Goal: Task Accomplishment & Management: Manage account settings

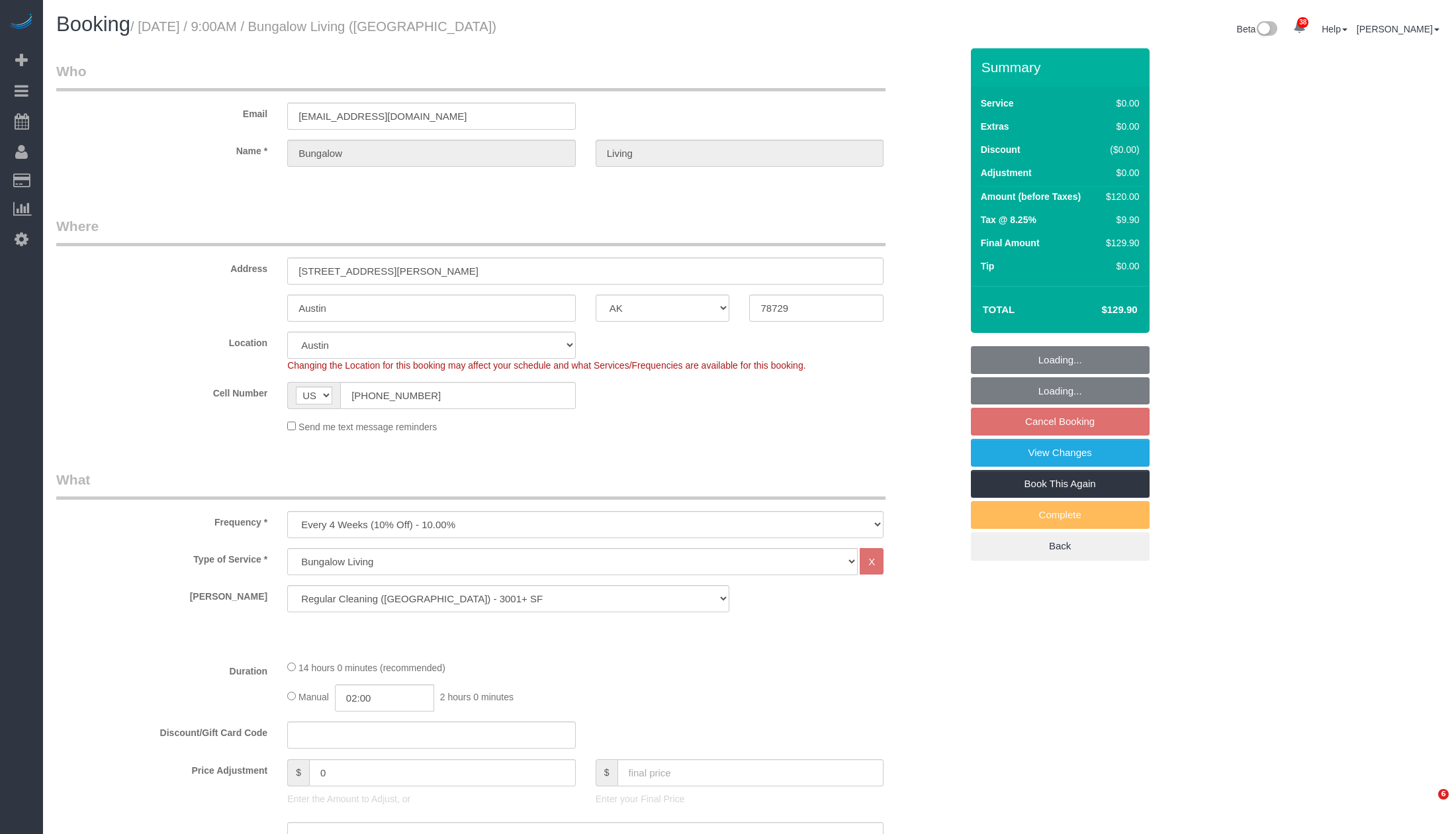
select select "[GEOGRAPHIC_DATA]"
select select "7"
select select "number:89"
select select "number:90"
select select "number:15"
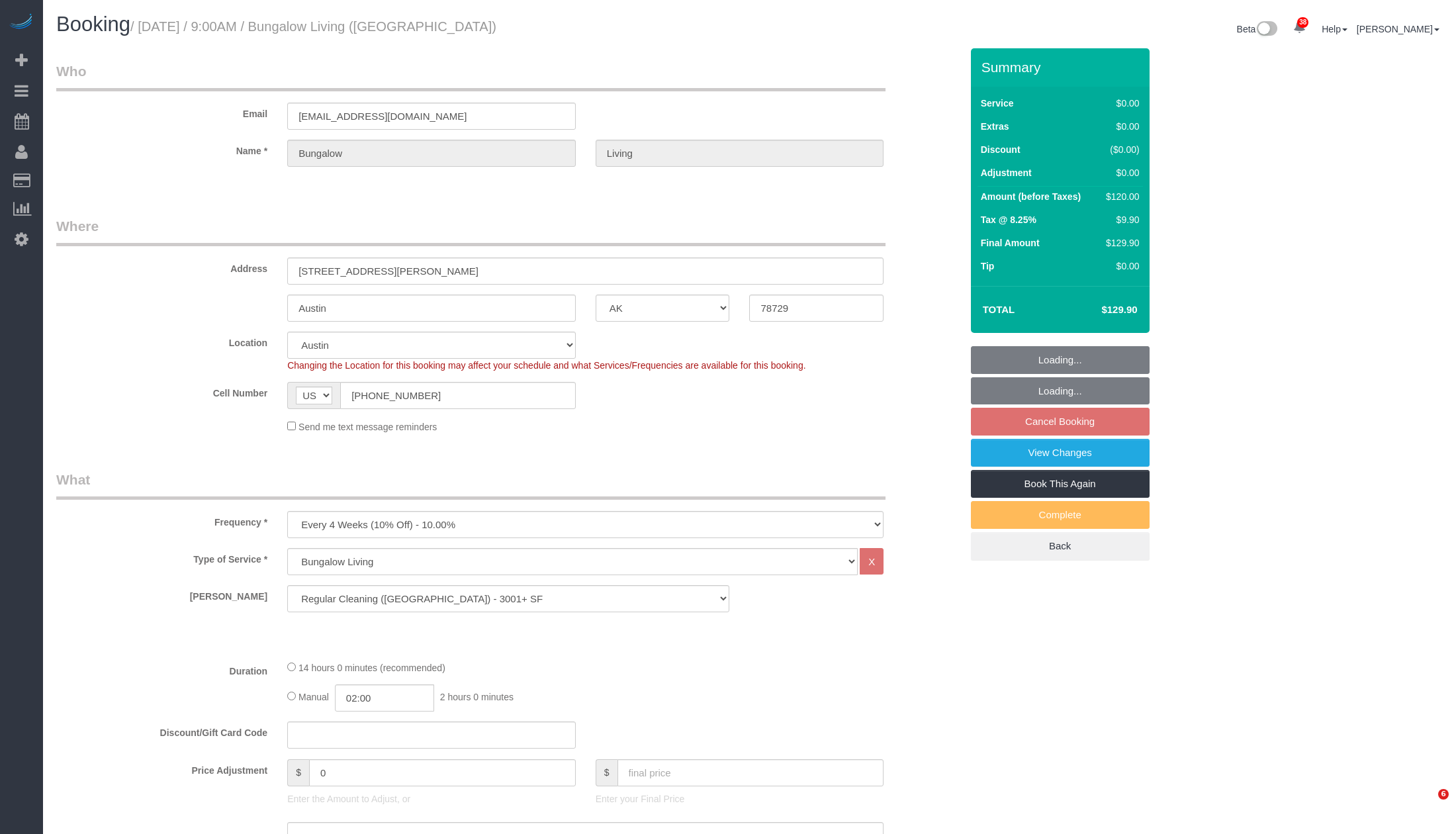
select select "number:7"
select select "spot62"
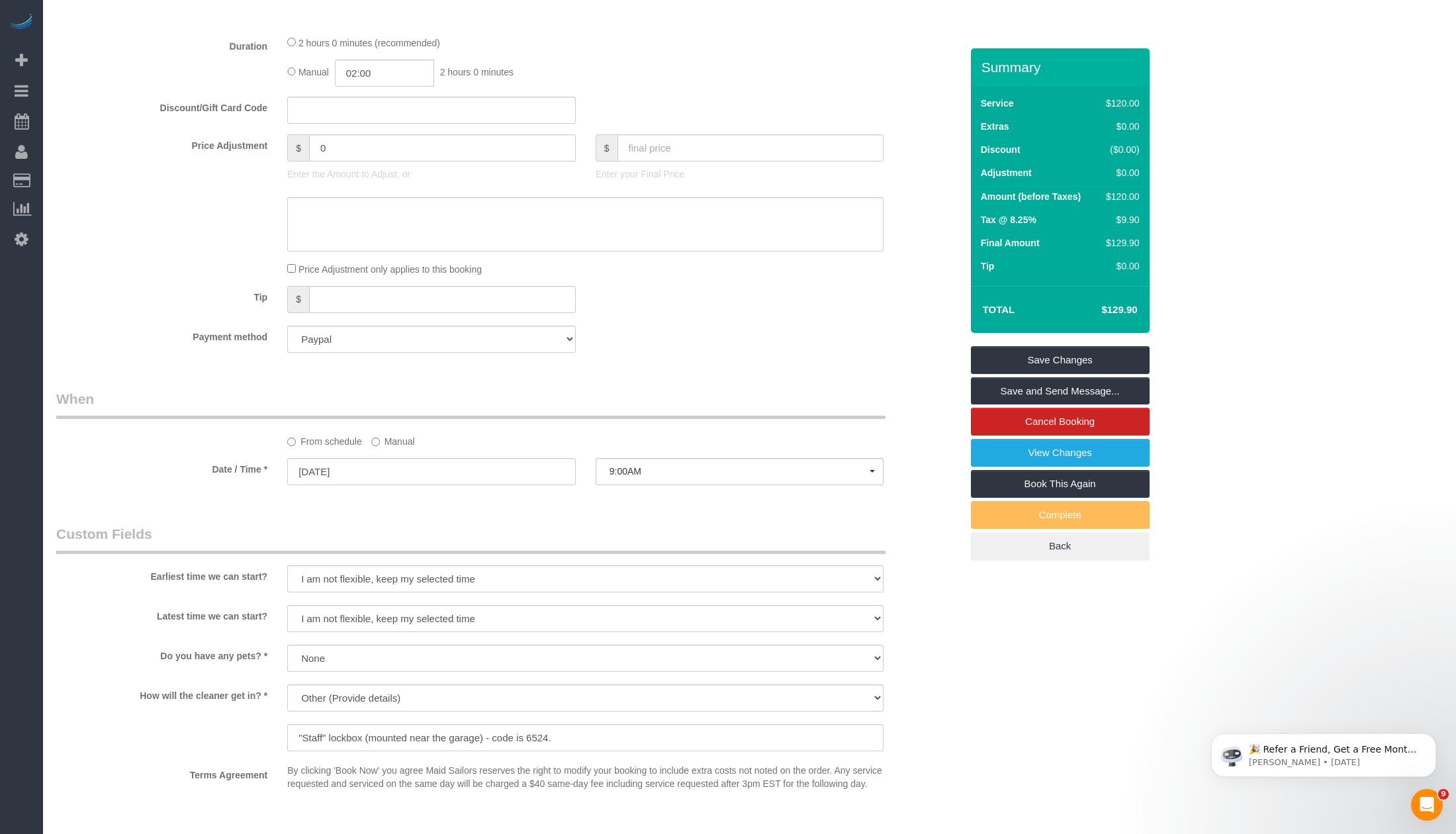
scroll to position [814, 0]
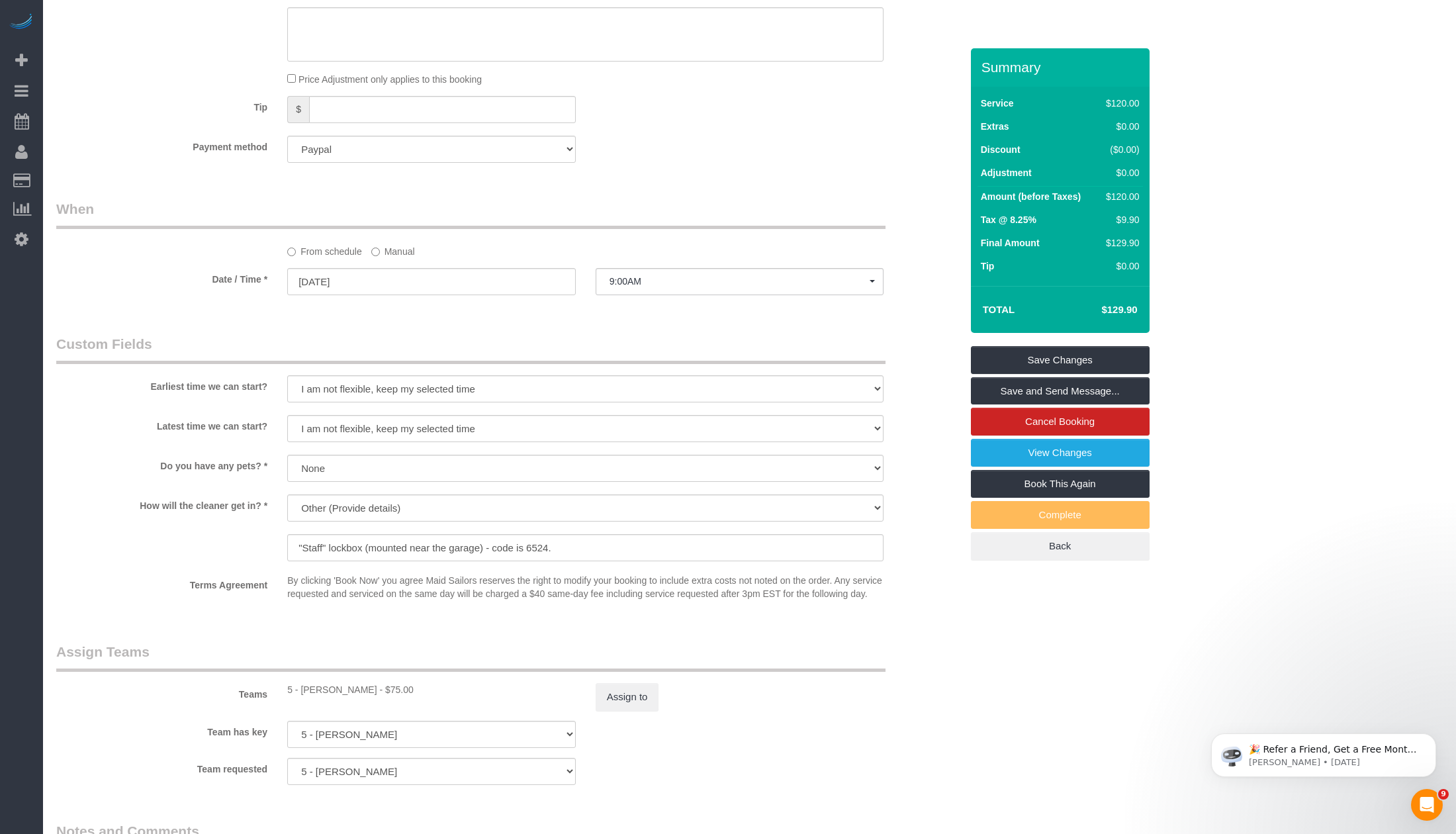
click at [413, 252] on label "Manual" at bounding box center [393, 249] width 44 height 18
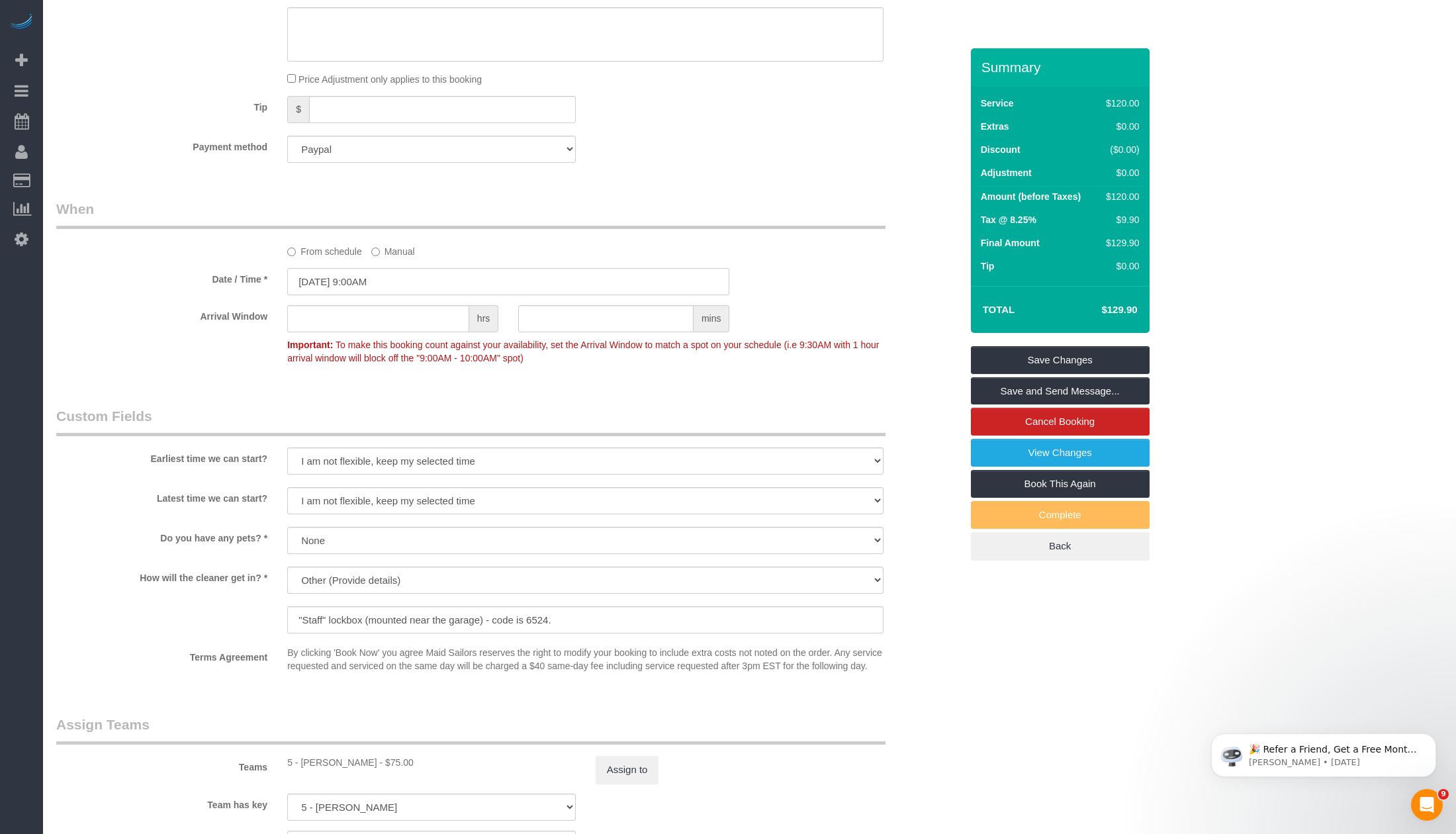
click at [400, 280] on input "[DATE] 9:00AM" at bounding box center [508, 281] width 442 height 27
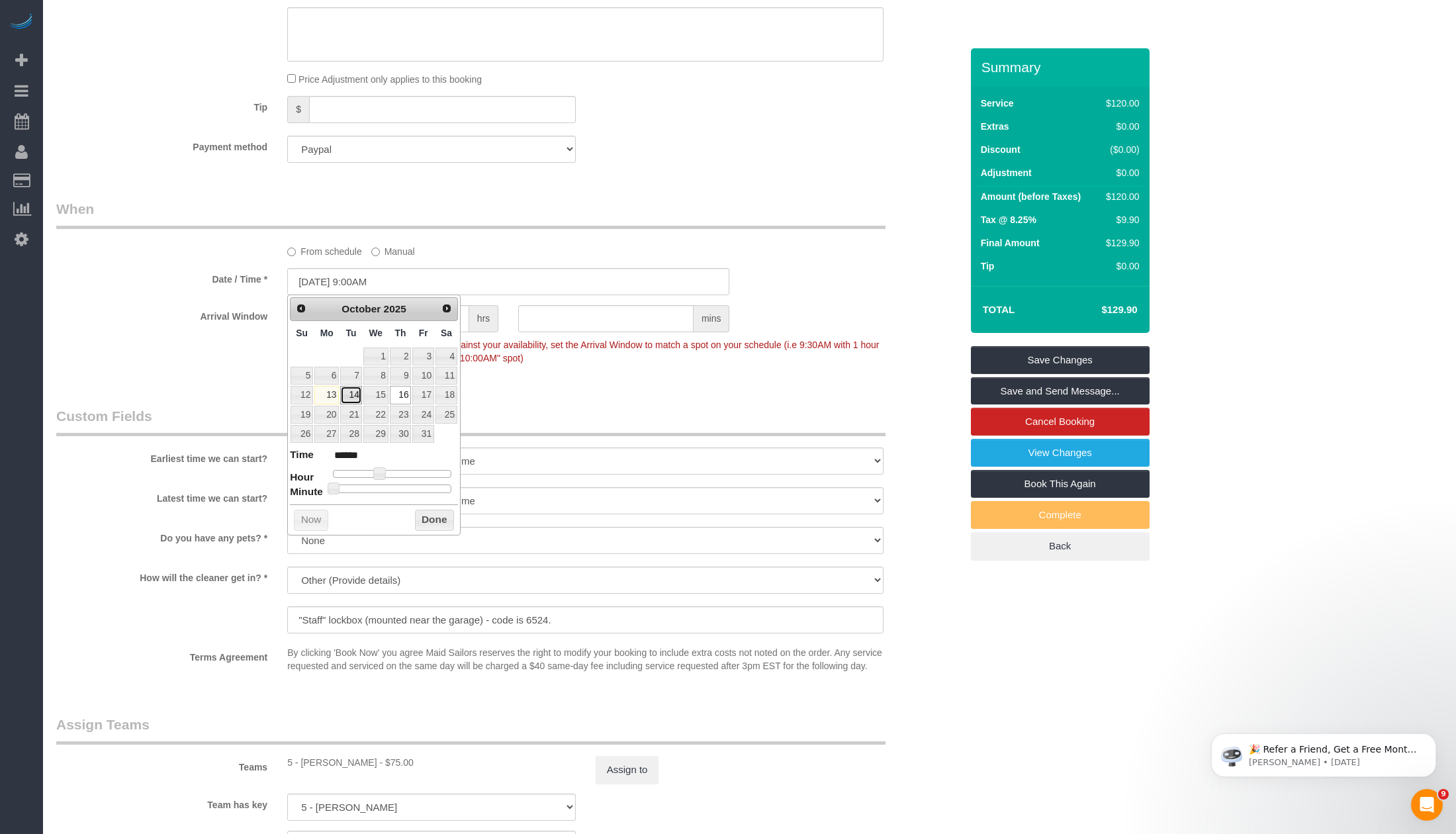
click at [349, 397] on link "14" at bounding box center [351, 395] width 22 height 18
type input "[DATE] 1:00PM"
type input "******"
type input "[DATE] 12:00PM"
type input "*******"
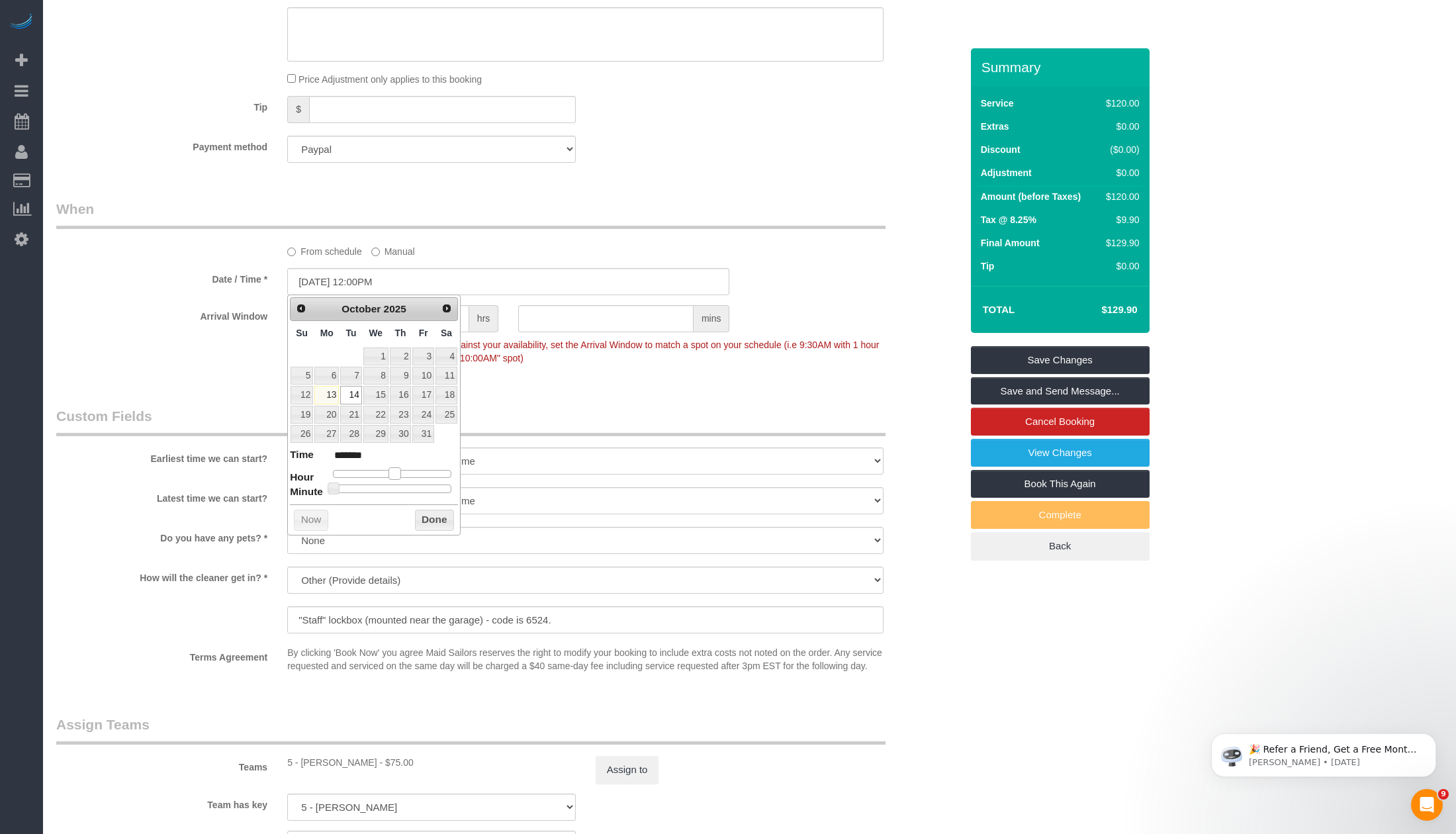
click at [396, 470] on div at bounding box center [391, 474] width 118 height 8
click at [716, 399] on div "Who Email [EMAIL_ADDRESS][DOMAIN_NAME] Name * [GEOGRAPHIC_DATA] Living Where Ad…" at bounding box center [509, 218] width 925 height 1970
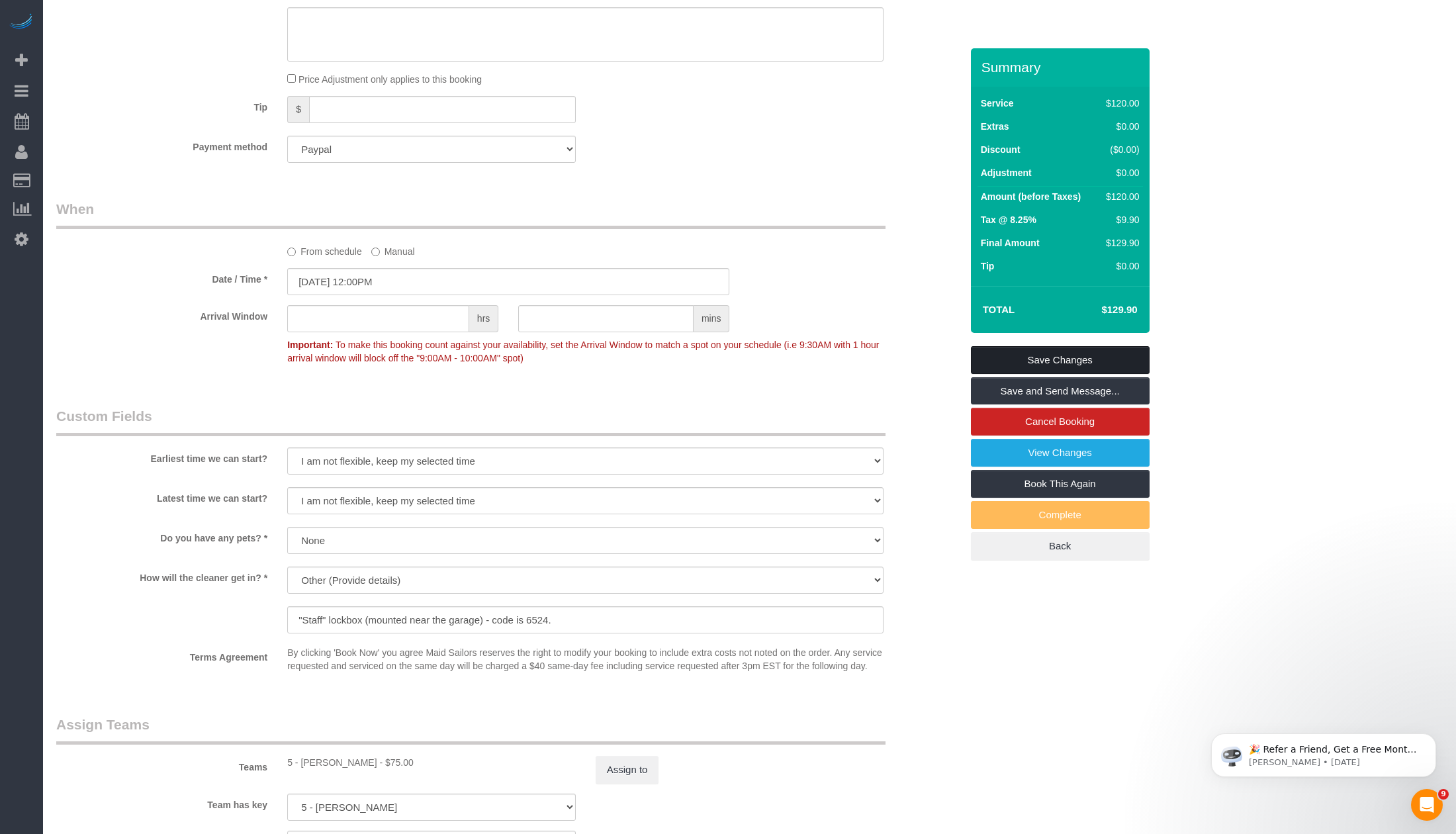
click at [996, 366] on link "Save Changes" at bounding box center [1061, 360] width 179 height 28
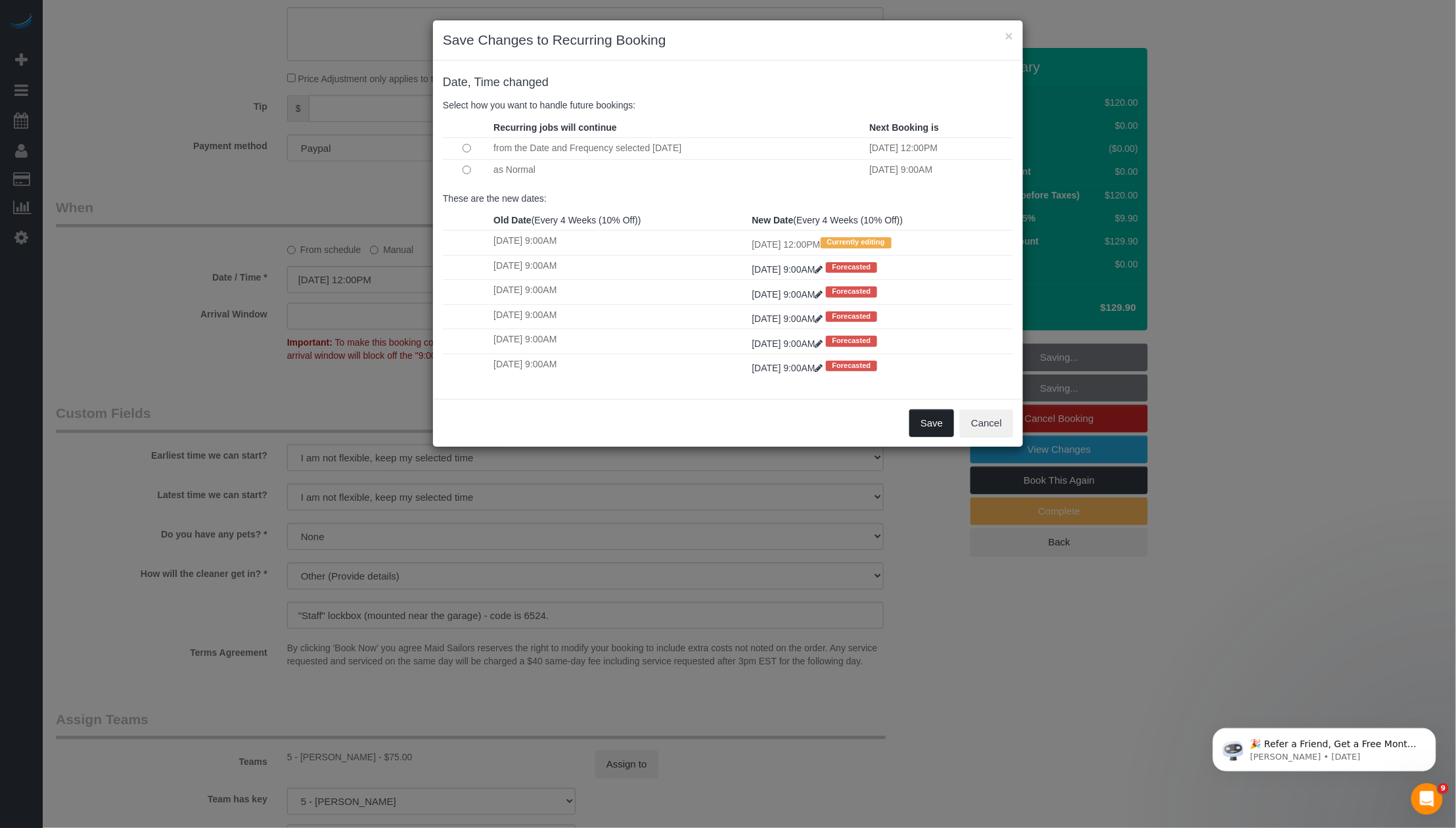
click at [943, 419] on button "Save" at bounding box center [931, 423] width 44 height 28
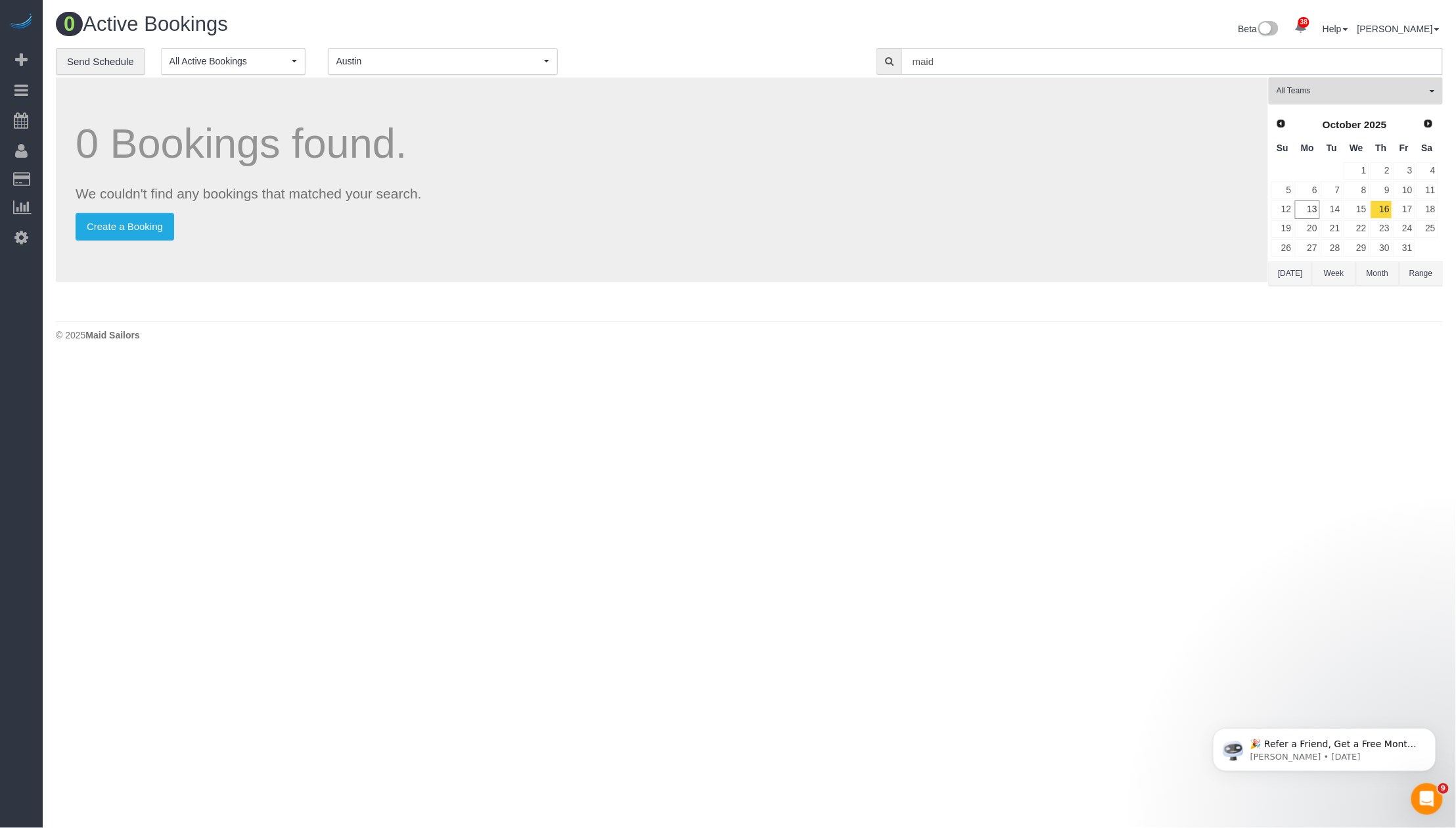
click at [1063, 67] on input "maid" at bounding box center [1172, 61] width 541 height 27
click at [1325, 212] on link "14" at bounding box center [1332, 209] width 21 height 18
